Goal: Information Seeking & Learning: Learn about a topic

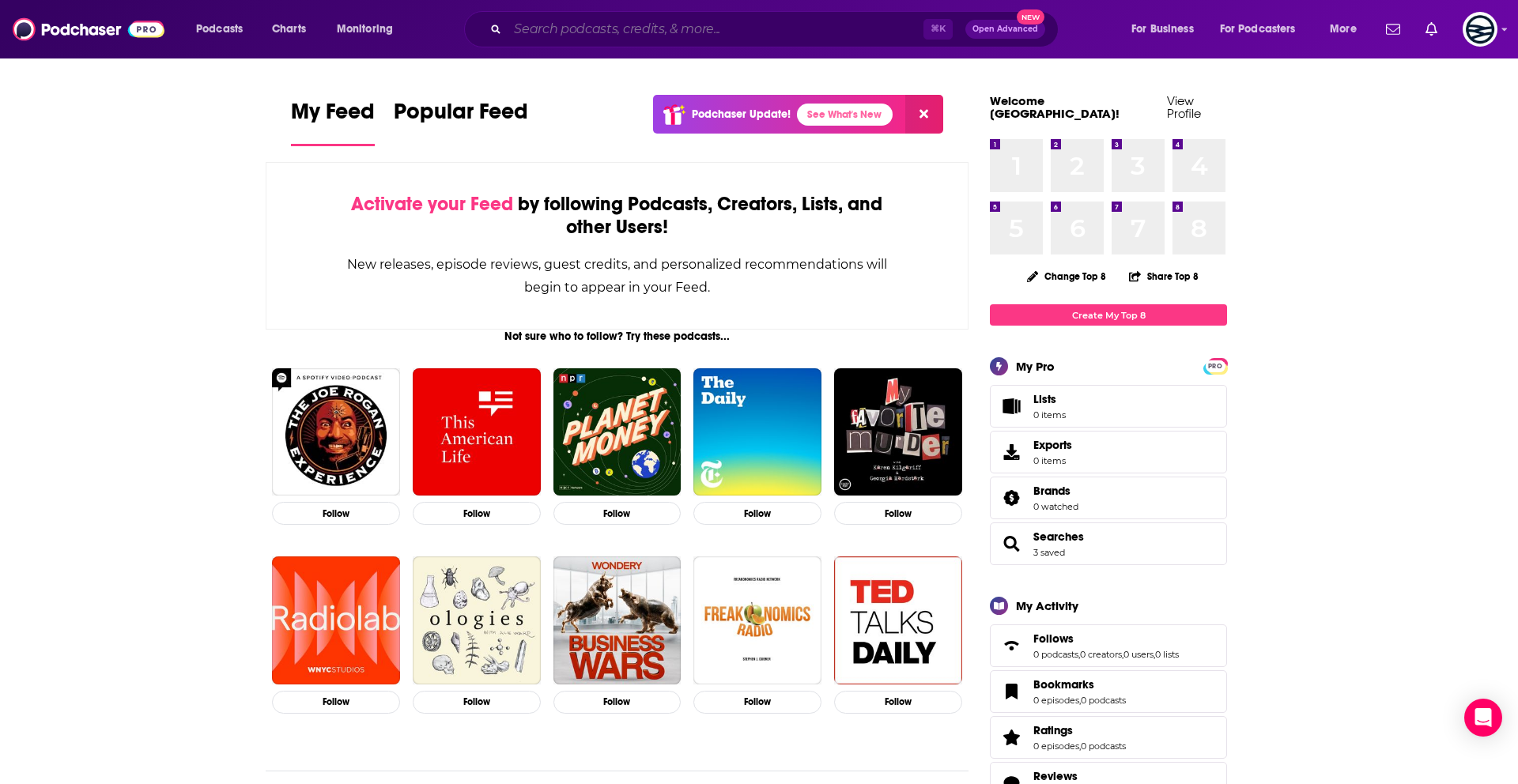
click at [544, 38] on input "Search podcasts, credits, & more..." at bounding box center [715, 29] width 416 height 26
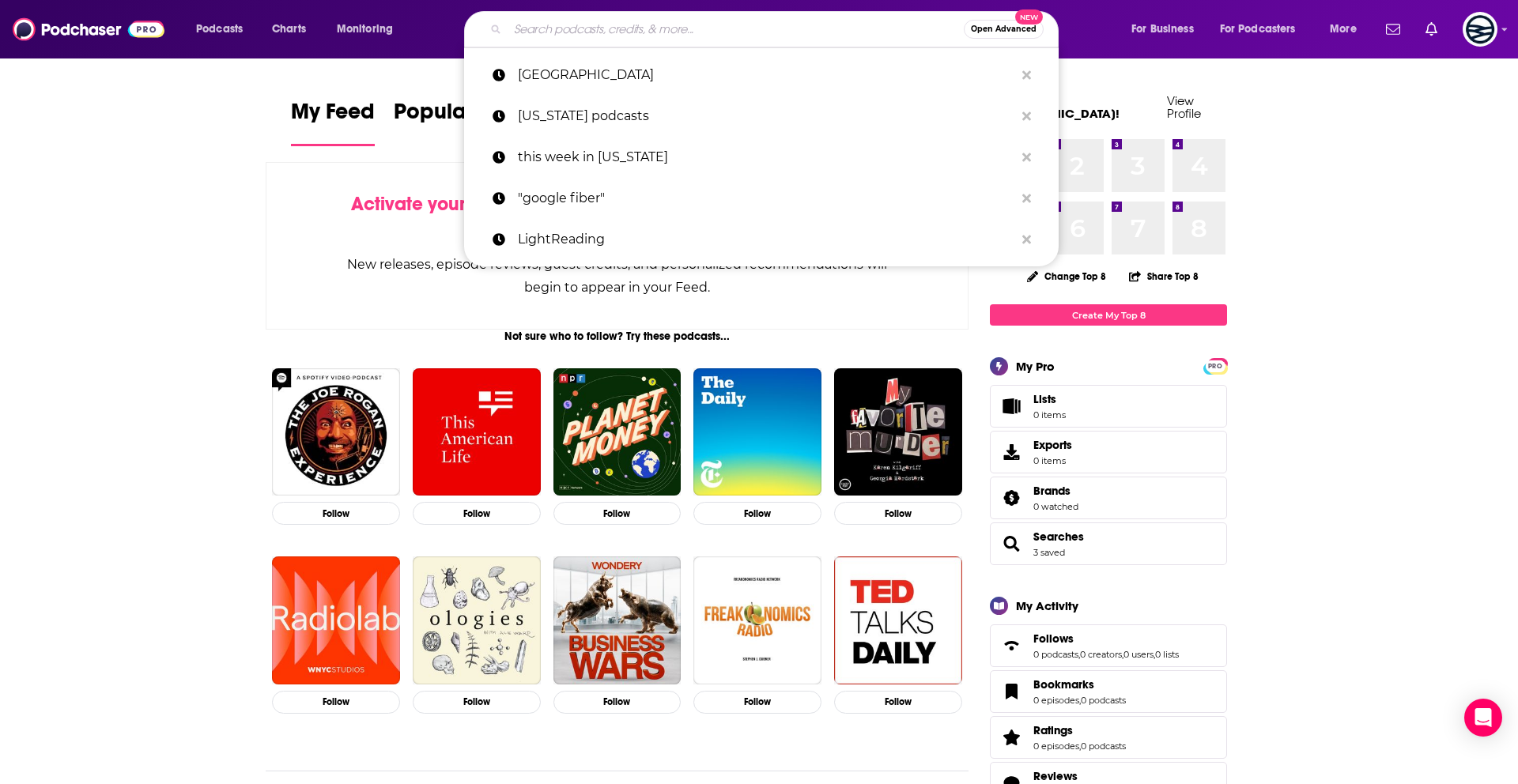
paste input "Fiber for Breakfast with [PERSON_NAME]"
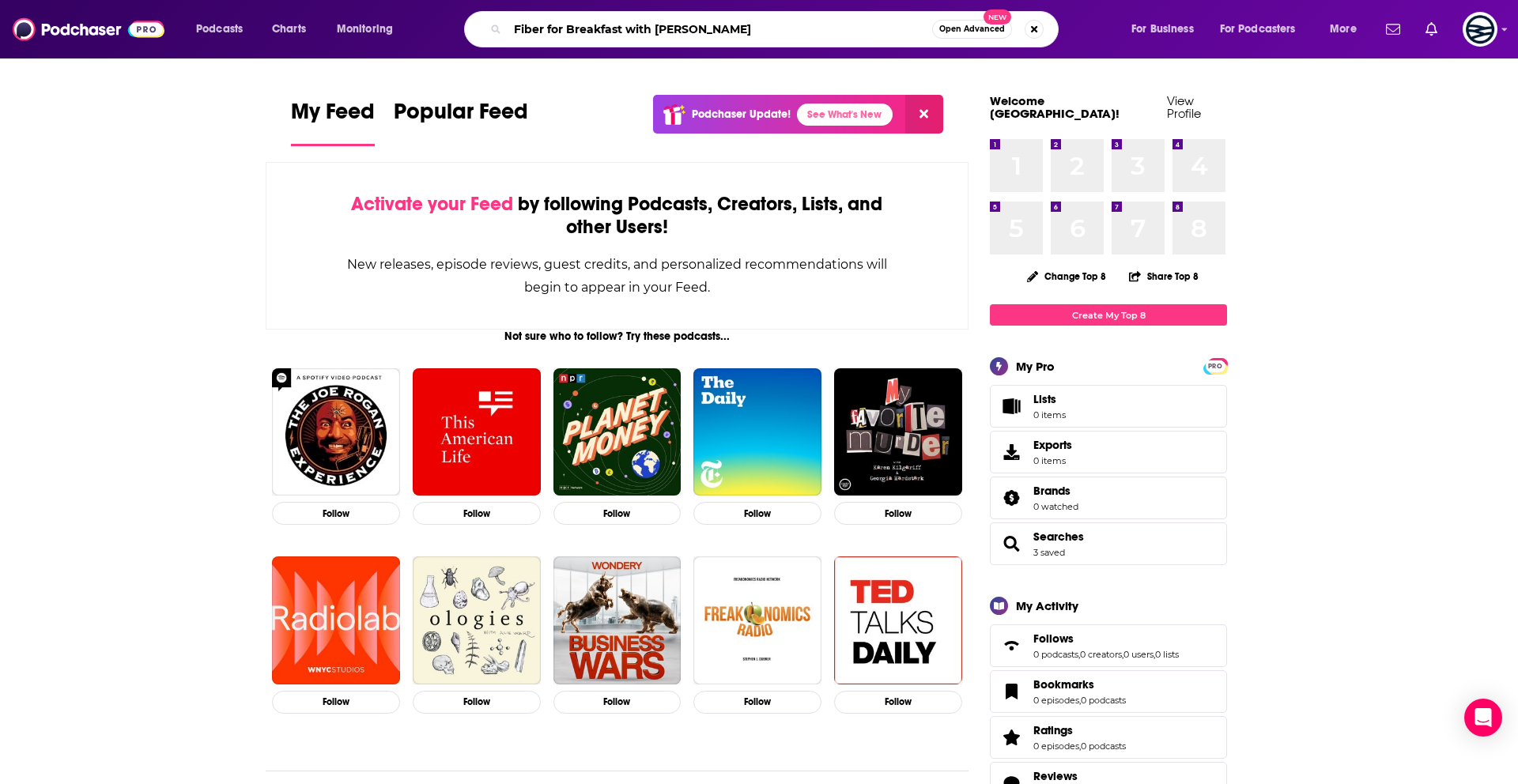
type input "Fiber for Breakfast with [PERSON_NAME]"
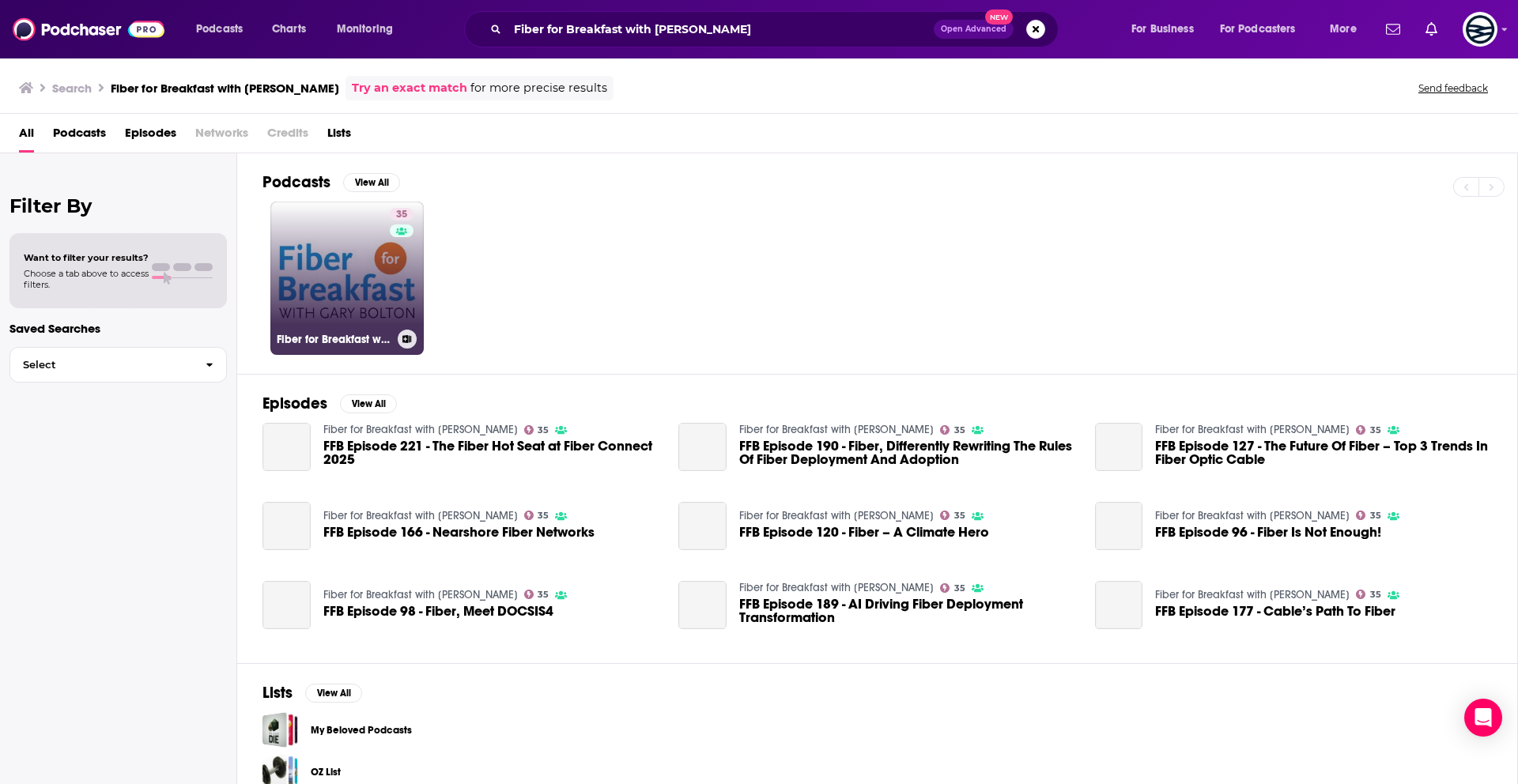
click at [351, 246] on link "35 Fiber for Breakfast with [PERSON_NAME]" at bounding box center [347, 278] width 153 height 153
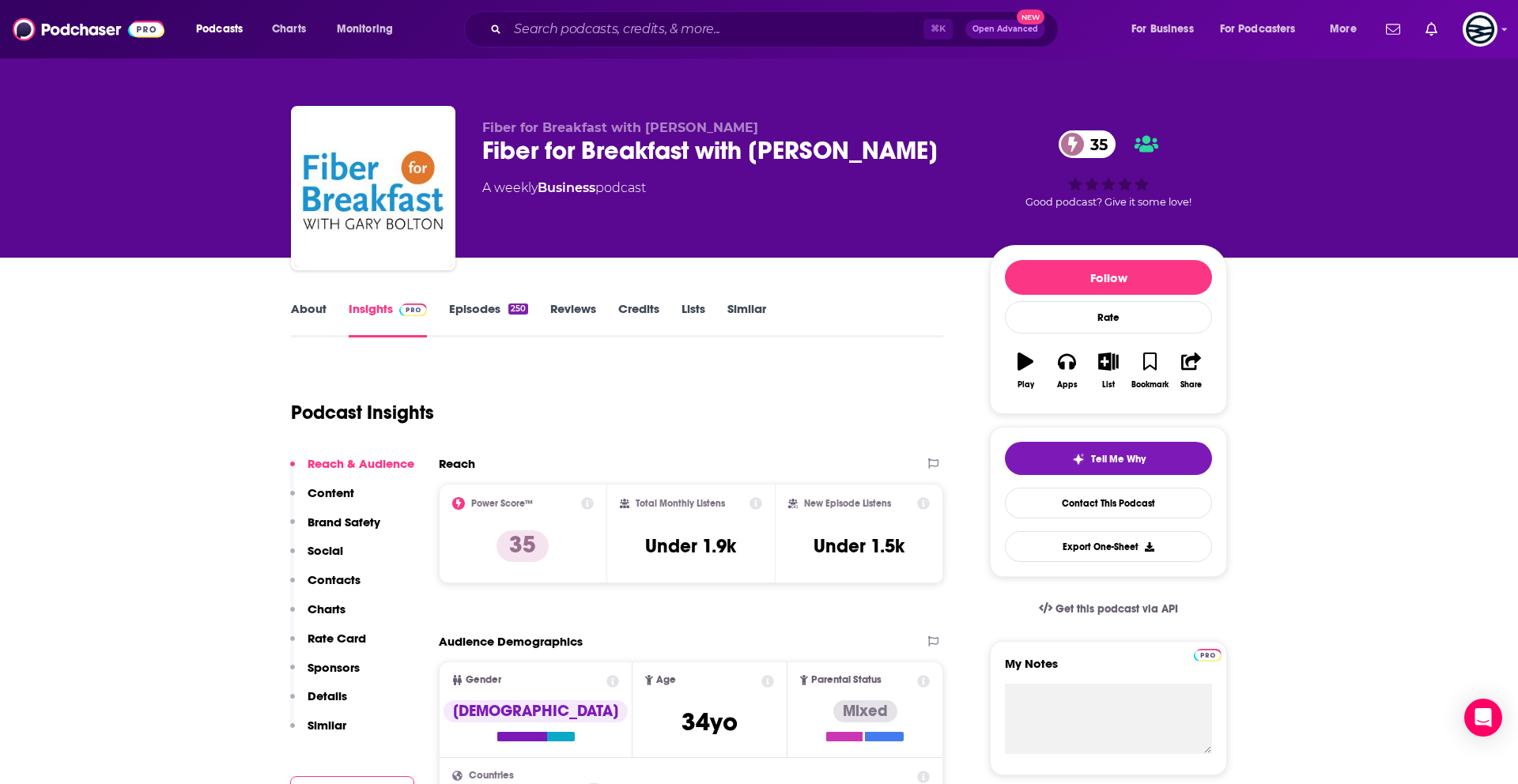
click at [471, 310] on link "Episodes 250" at bounding box center [489, 319] width 79 height 37
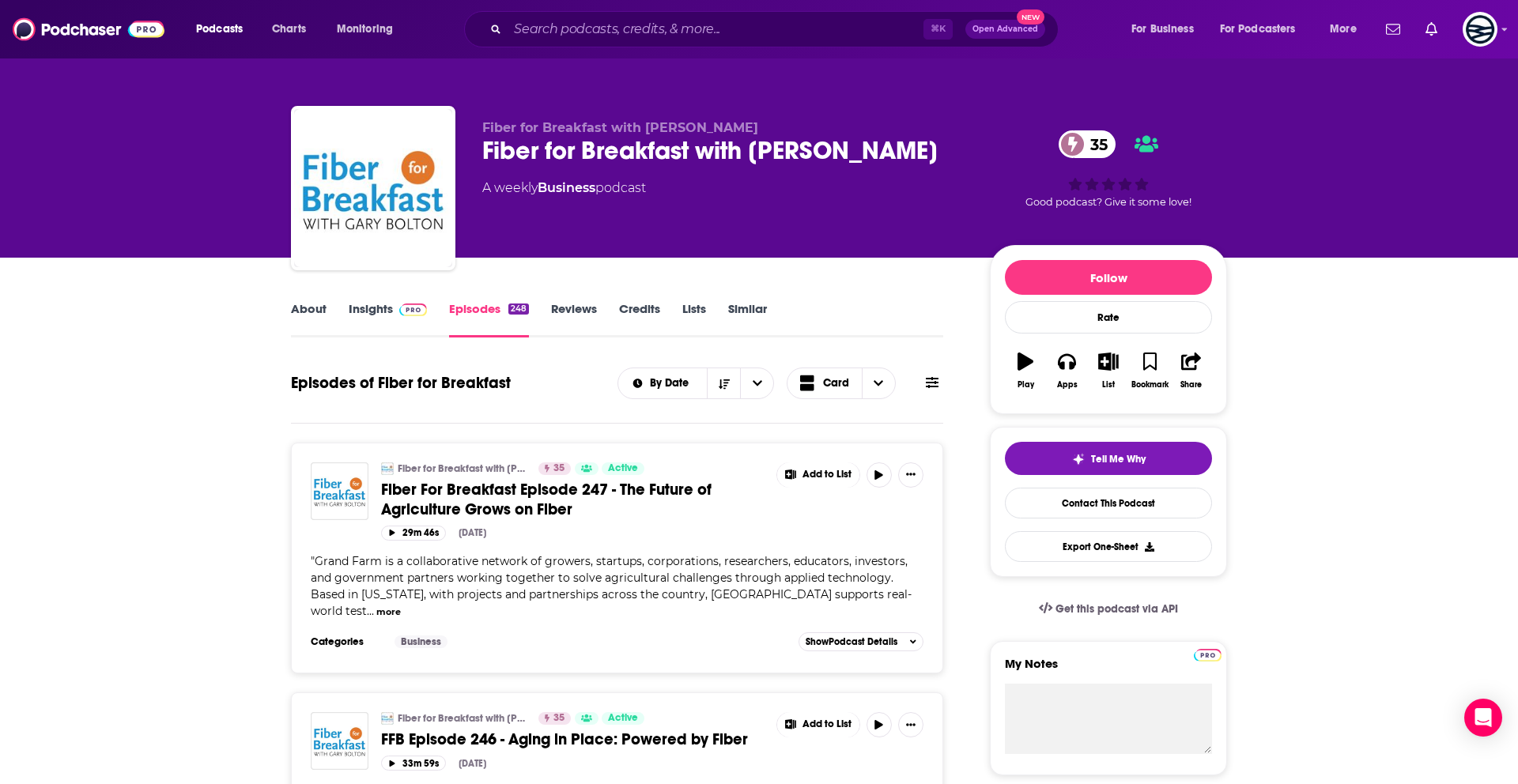
scroll to position [811, 0]
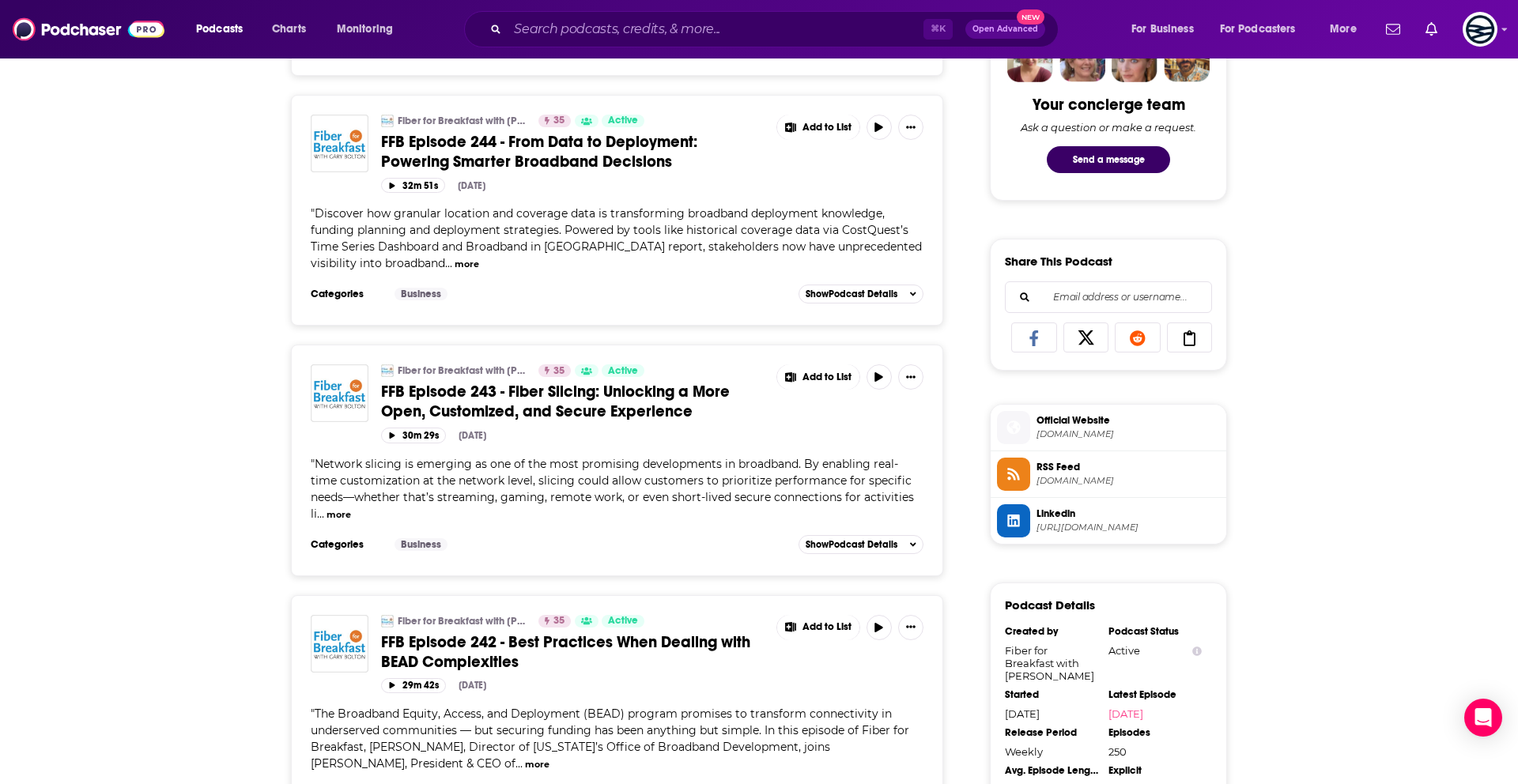
click at [556, 417] on span "FFB Episode 243 - Fiber Slicing: Unlocking a More Open, Customized, and Secure …" at bounding box center [555, 401] width 349 height 39
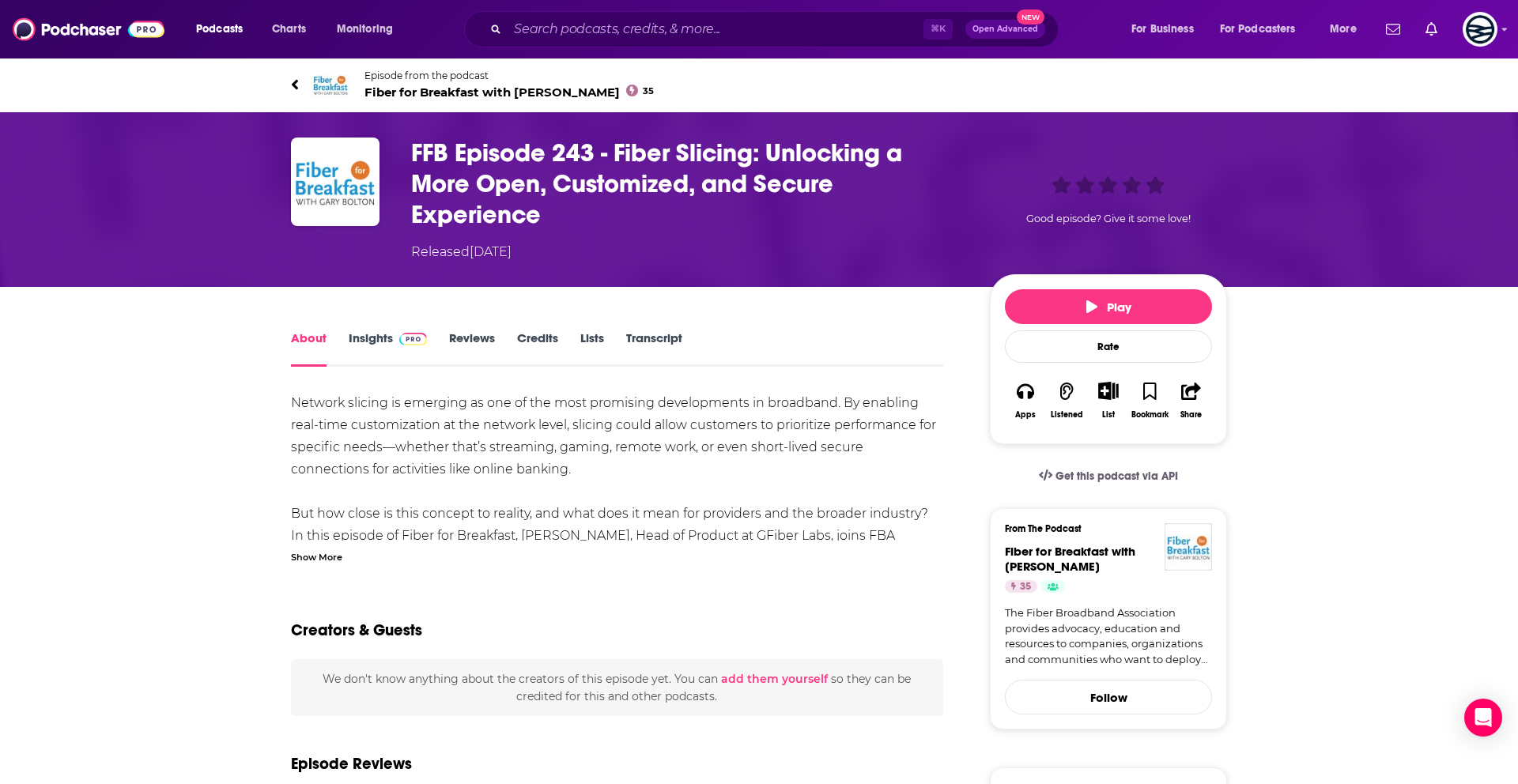
click at [661, 348] on link "Transcript" at bounding box center [654, 348] width 56 height 37
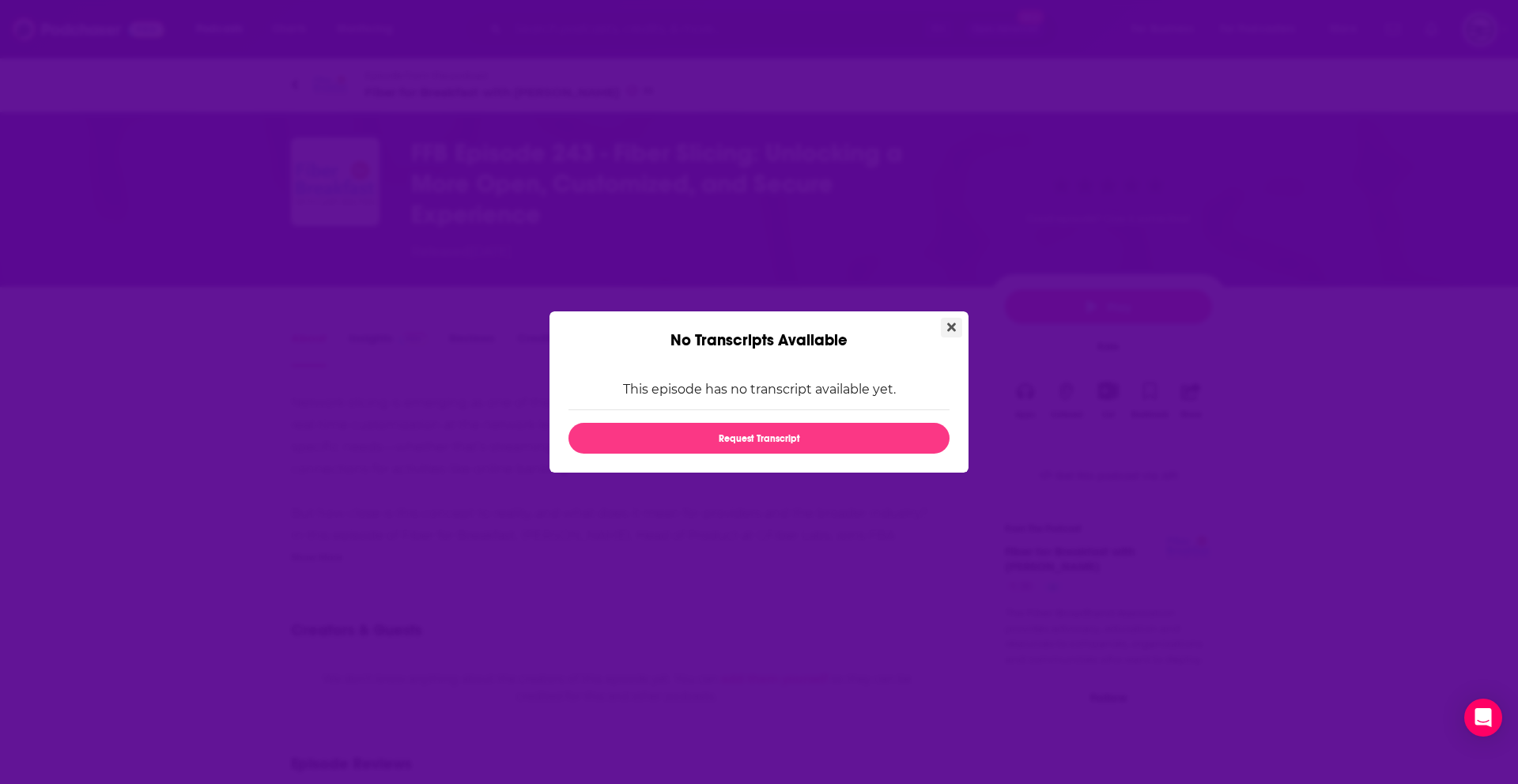
click at [958, 326] on button "Close" at bounding box center [951, 328] width 21 height 20
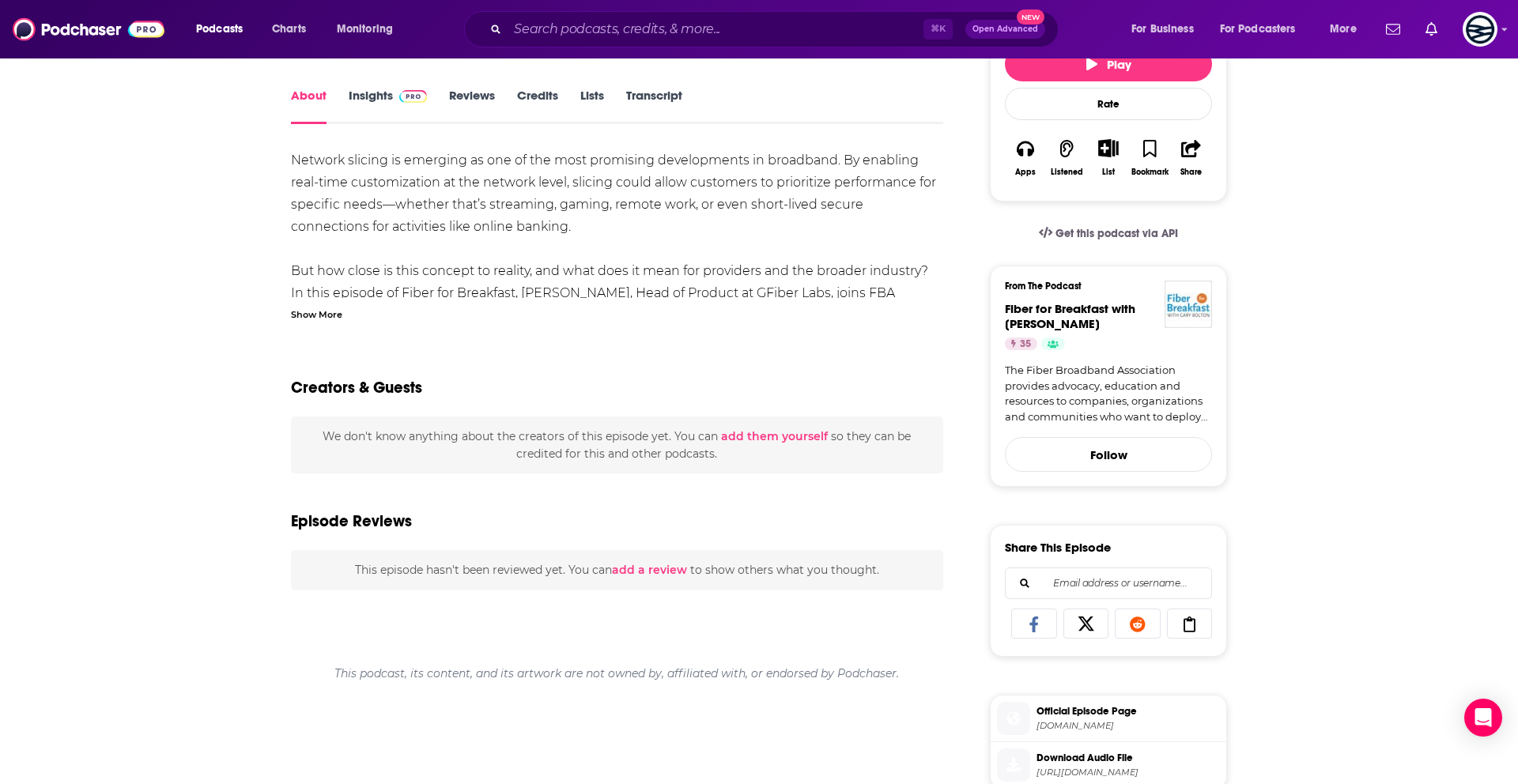
scroll to position [244, 0]
